Goal: Task Accomplishment & Management: Use online tool/utility

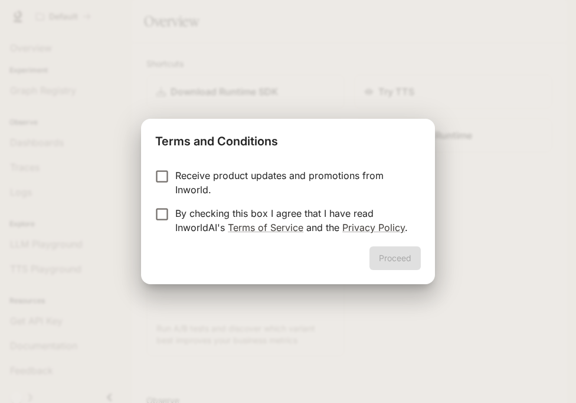
click at [316, 220] on p "By checking this box I agree that I have read InworldAI's Terms of Service and …" at bounding box center [293, 220] width 236 height 28
click at [382, 253] on button "Proceed" at bounding box center [395, 258] width 51 height 24
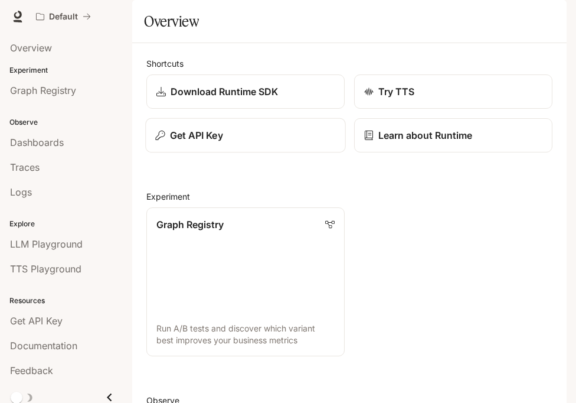
click at [247, 142] on div "Get API Key" at bounding box center [245, 135] width 180 height 14
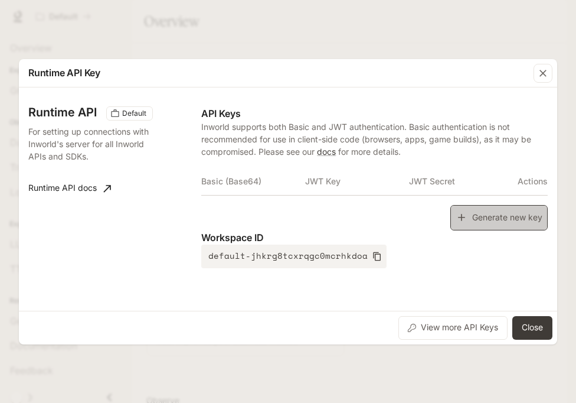
click at [464, 208] on button "Generate new key" at bounding box center [498, 217] width 97 height 25
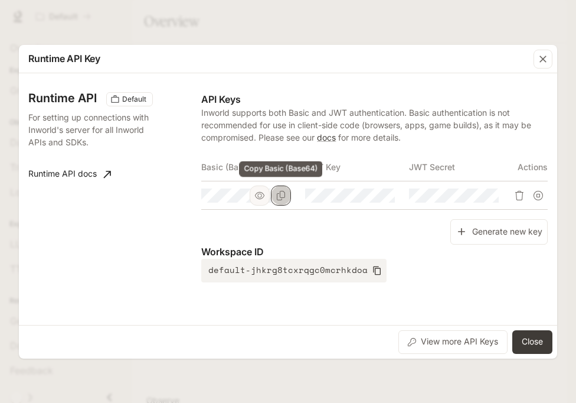
click at [289, 197] on button "Copy Basic (Base64)" at bounding box center [281, 195] width 20 height 20
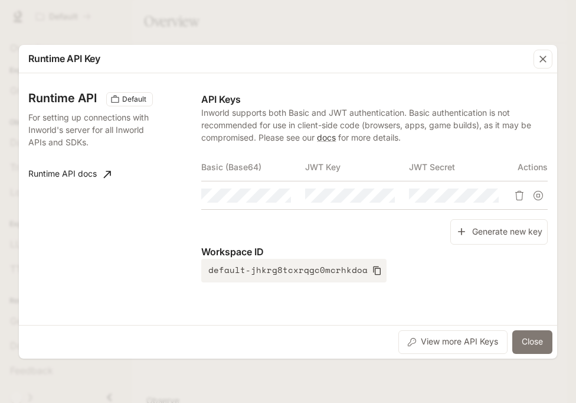
click at [538, 345] on button "Close" at bounding box center [532, 342] width 40 height 24
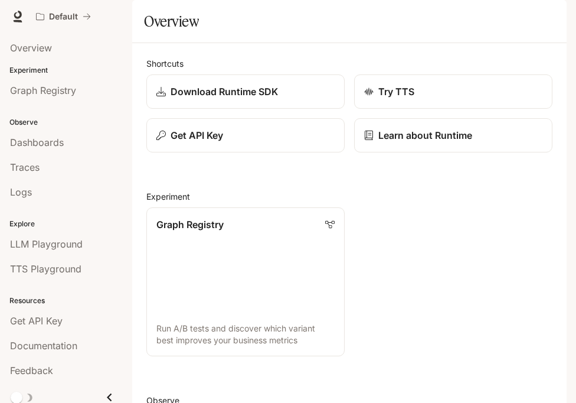
click at [544, 15] on div "button" at bounding box center [550, 16] width 17 height 17
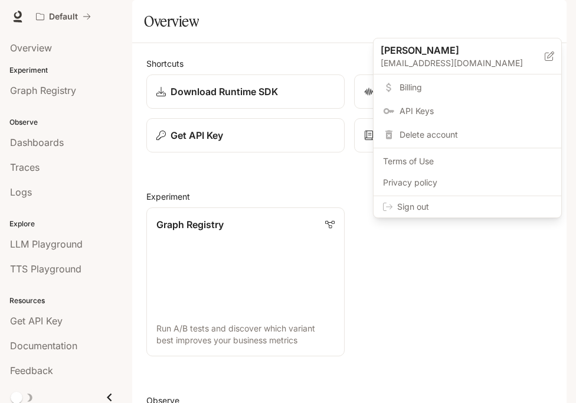
click at [485, 213] on div "Sign out" at bounding box center [468, 206] width 188 height 21
